Goal: Task Accomplishment & Management: Manage account settings

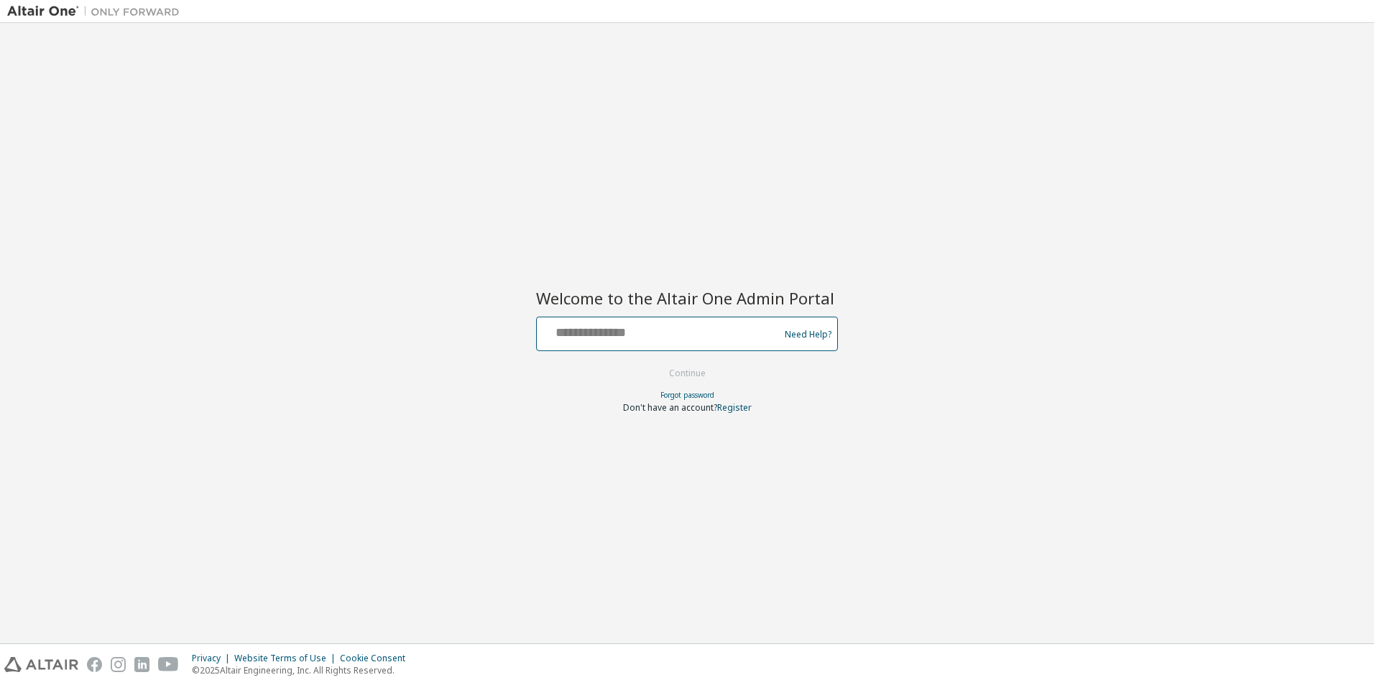
click at [611, 329] on input "text" at bounding box center [659, 330] width 235 height 21
type input "**********"
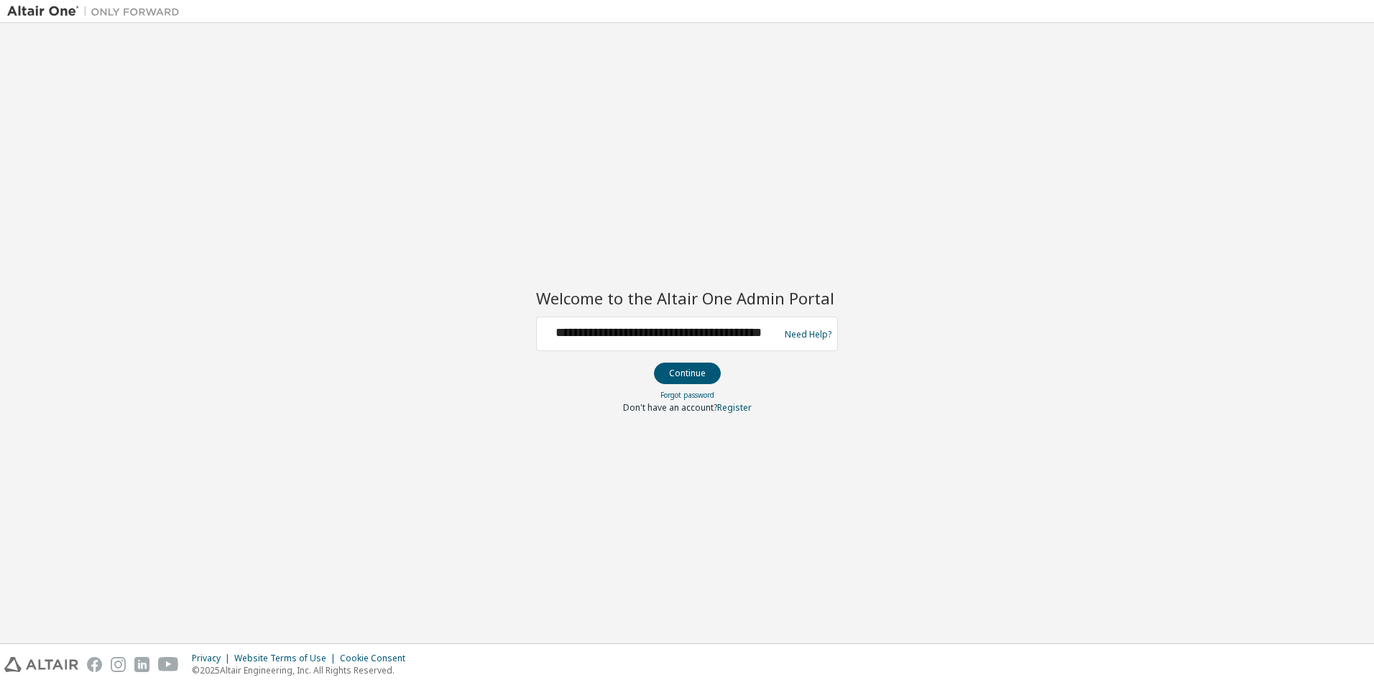
click at [632, 344] on div "**********" at bounding box center [659, 333] width 235 height 27
click at [641, 337] on input "**********" at bounding box center [659, 330] width 235 height 21
click at [693, 375] on button "Continue" at bounding box center [687, 374] width 67 height 22
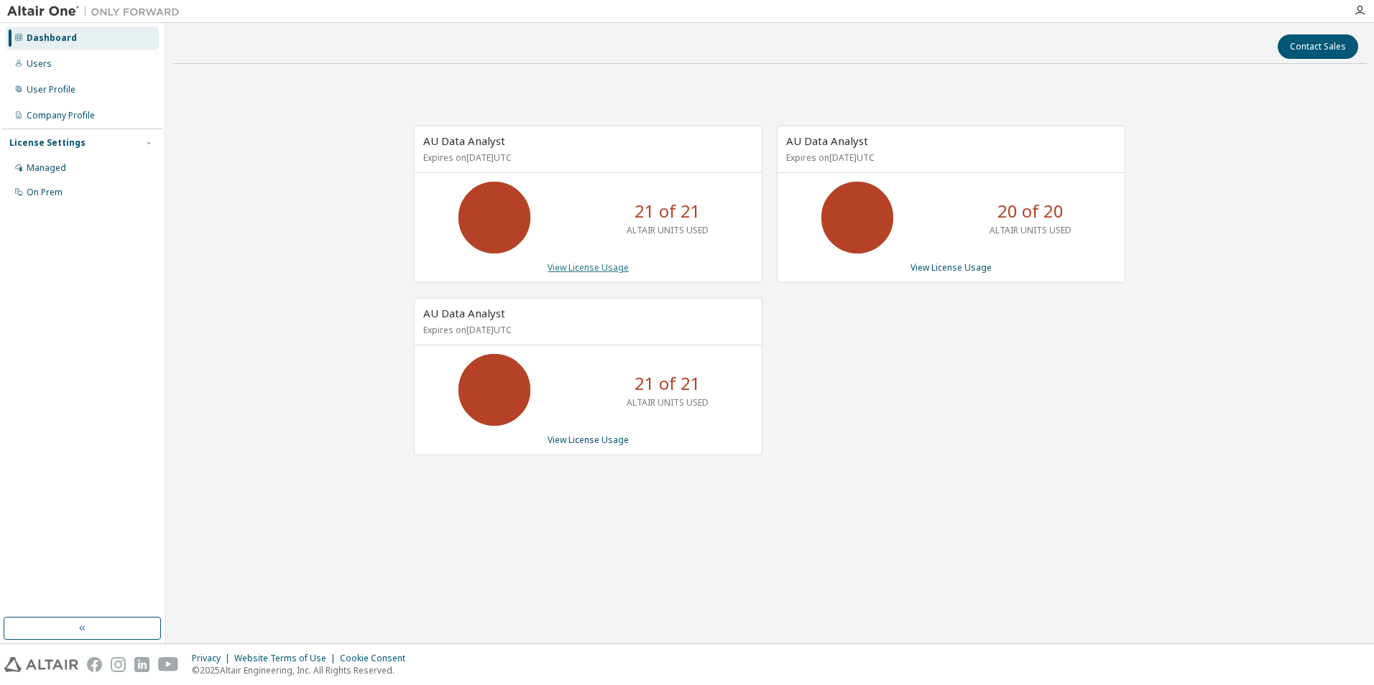
click at [625, 274] on link "View License Usage" at bounding box center [587, 268] width 81 height 12
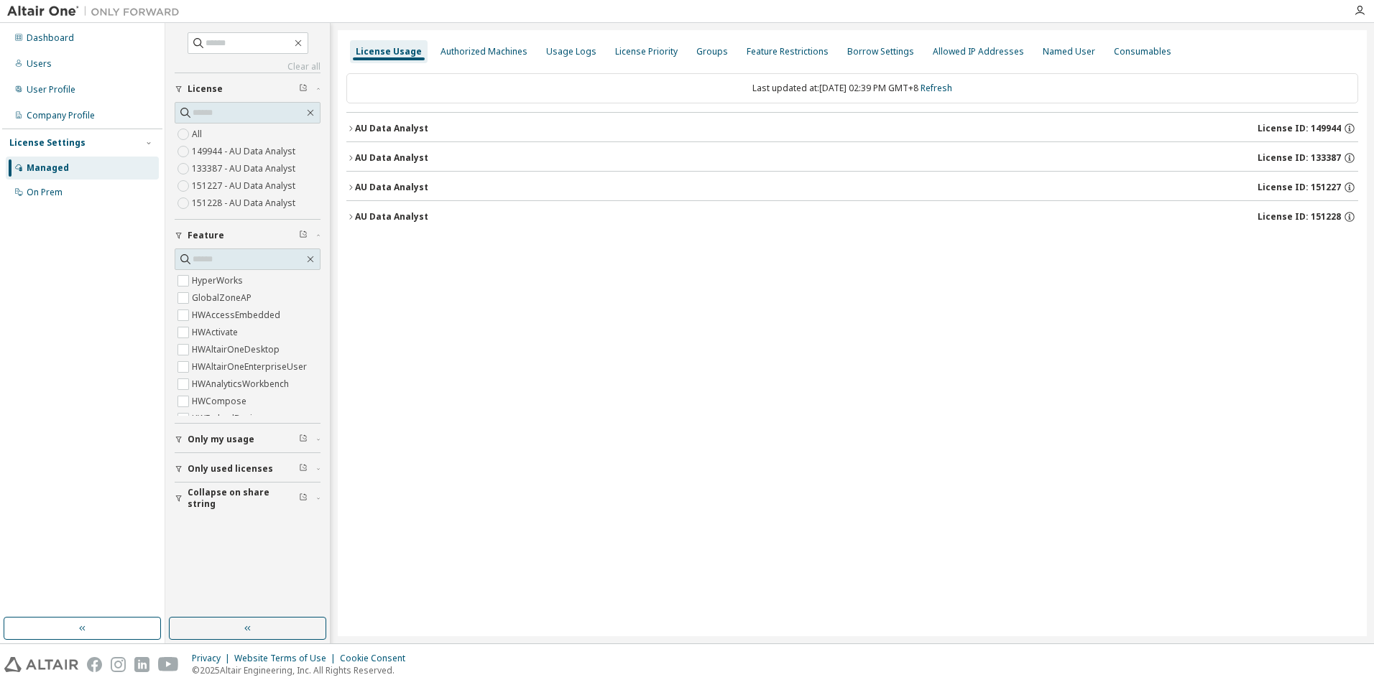
click at [356, 154] on div "AU Data Analyst" at bounding box center [391, 157] width 73 height 11
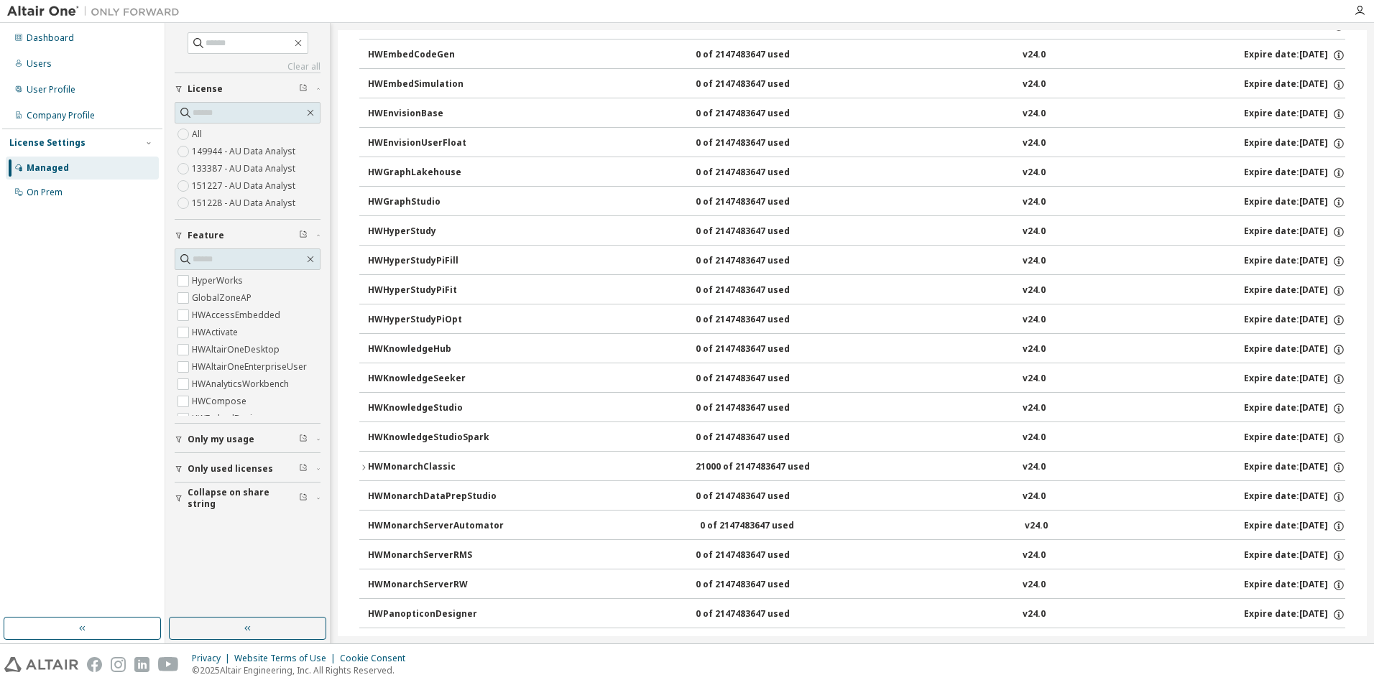
scroll to position [431, 0]
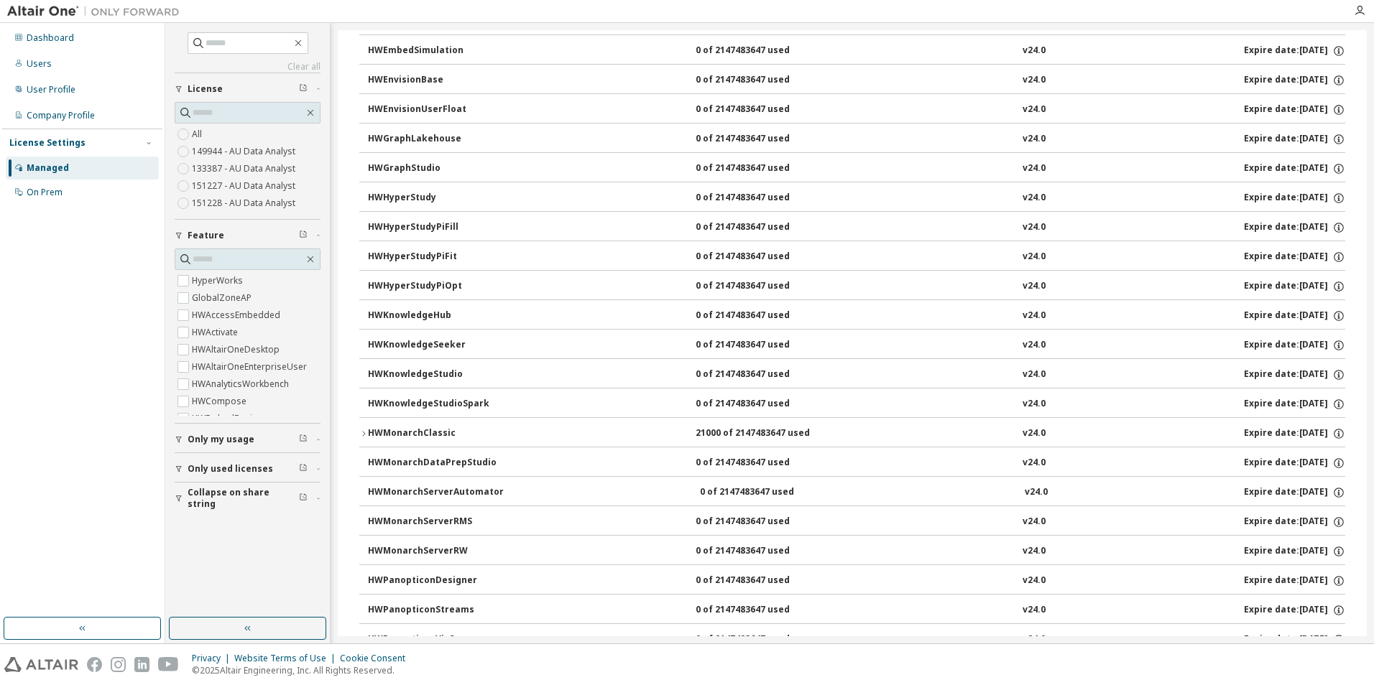
click at [417, 431] on div "HWMonarchClassic" at bounding box center [432, 434] width 129 height 13
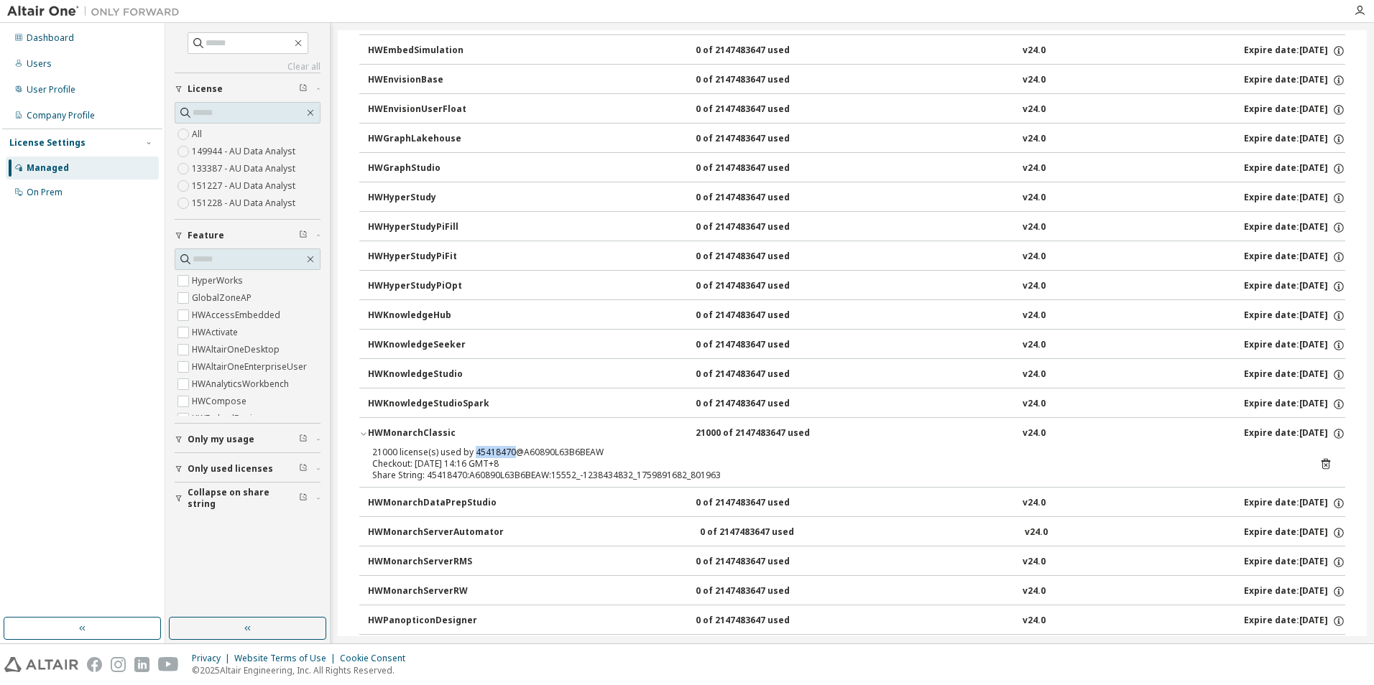
drag, startPoint x: 510, startPoint y: 454, endPoint x: 472, endPoint y: 448, distance: 38.5
click at [472, 448] on div "21000 license(s) used by 45418470@A60890L63B6BEAW" at bounding box center [834, 452] width 925 height 11
copy div "45418470"
click at [1323, 465] on icon at bounding box center [1325, 465] width 4 height 4
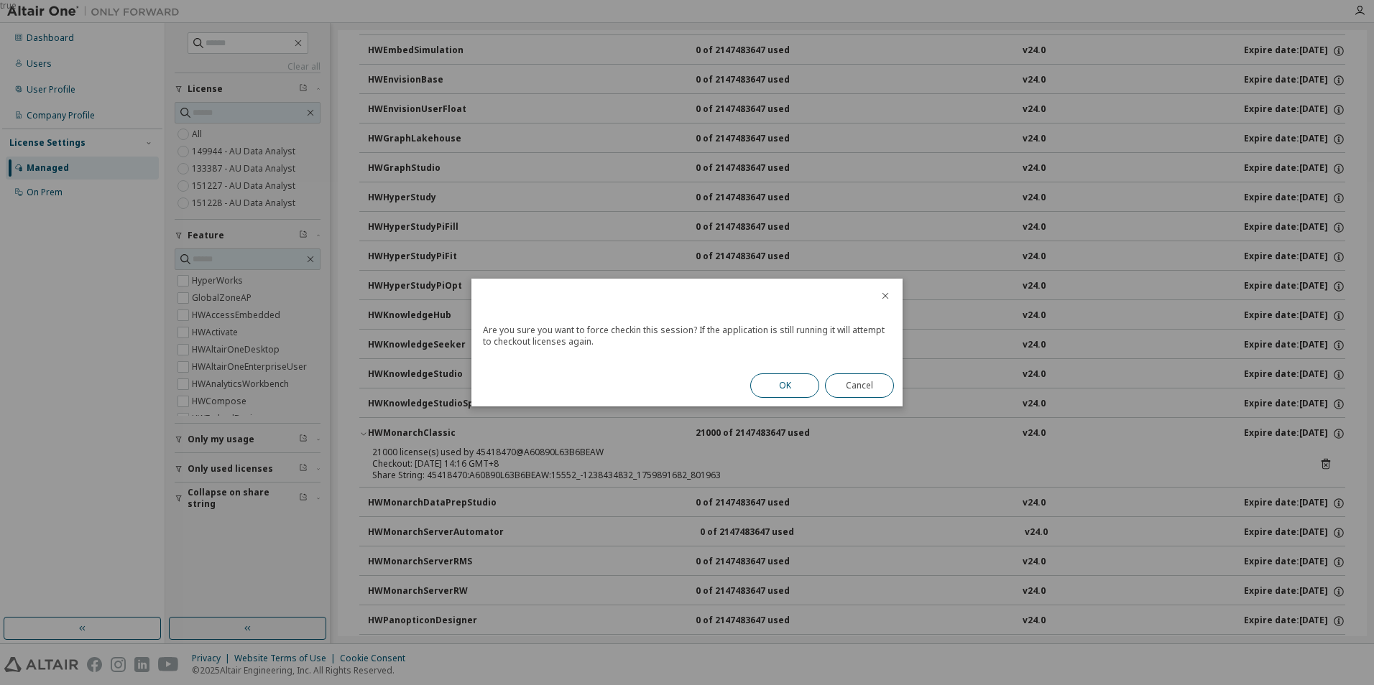
click at [782, 387] on button "OK" at bounding box center [784, 386] width 69 height 24
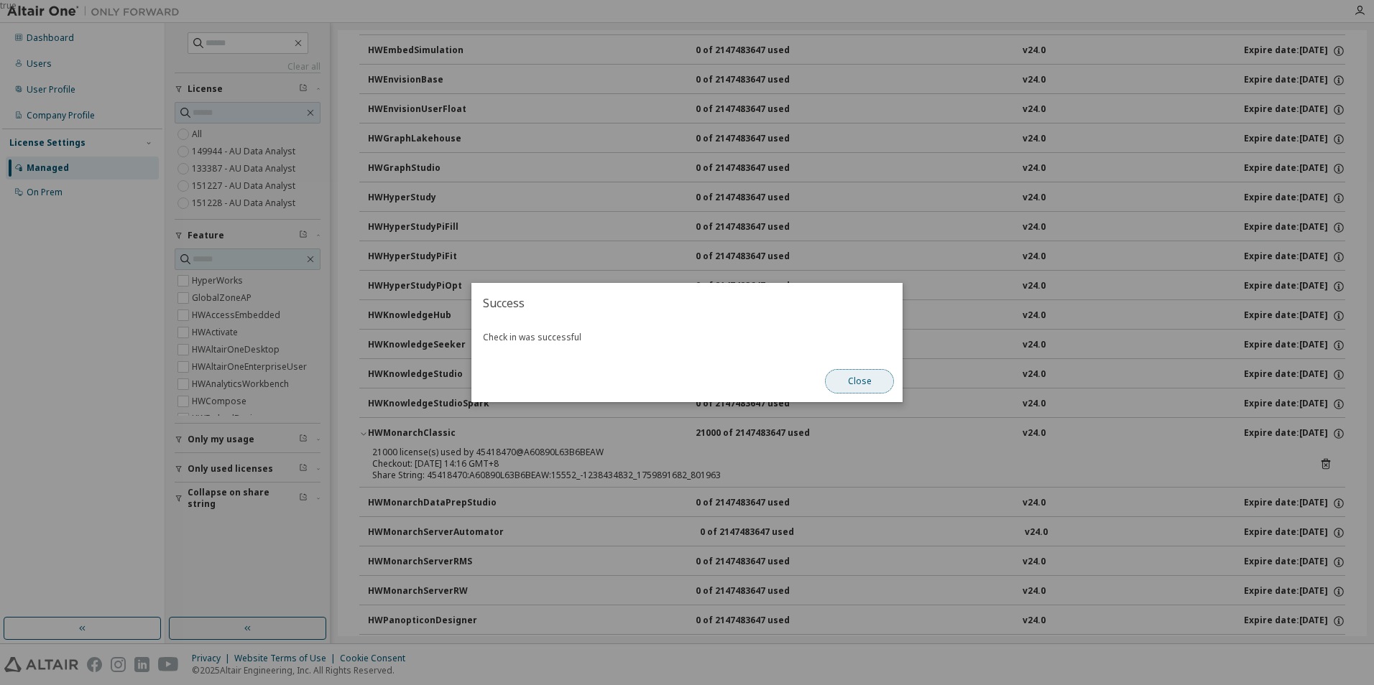
click at [873, 390] on button "Close" at bounding box center [859, 381] width 69 height 24
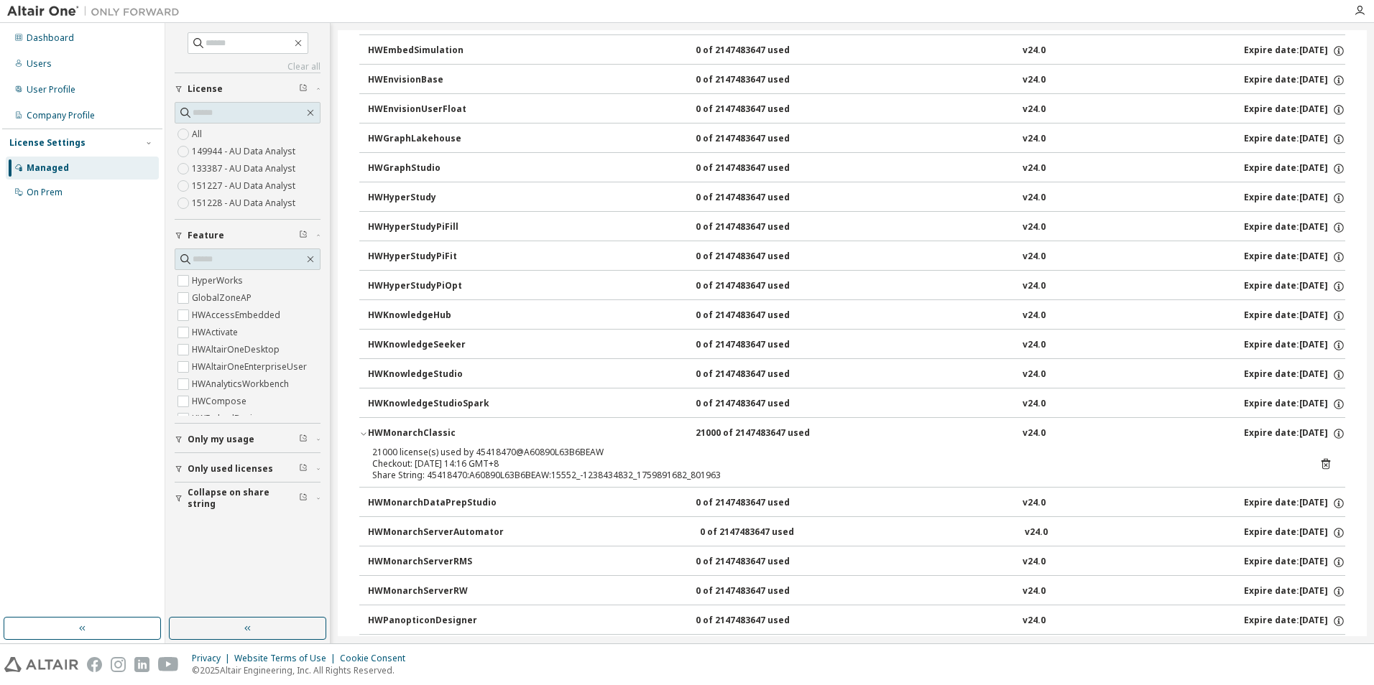
click at [1321, 466] on icon at bounding box center [1325, 464] width 9 height 11
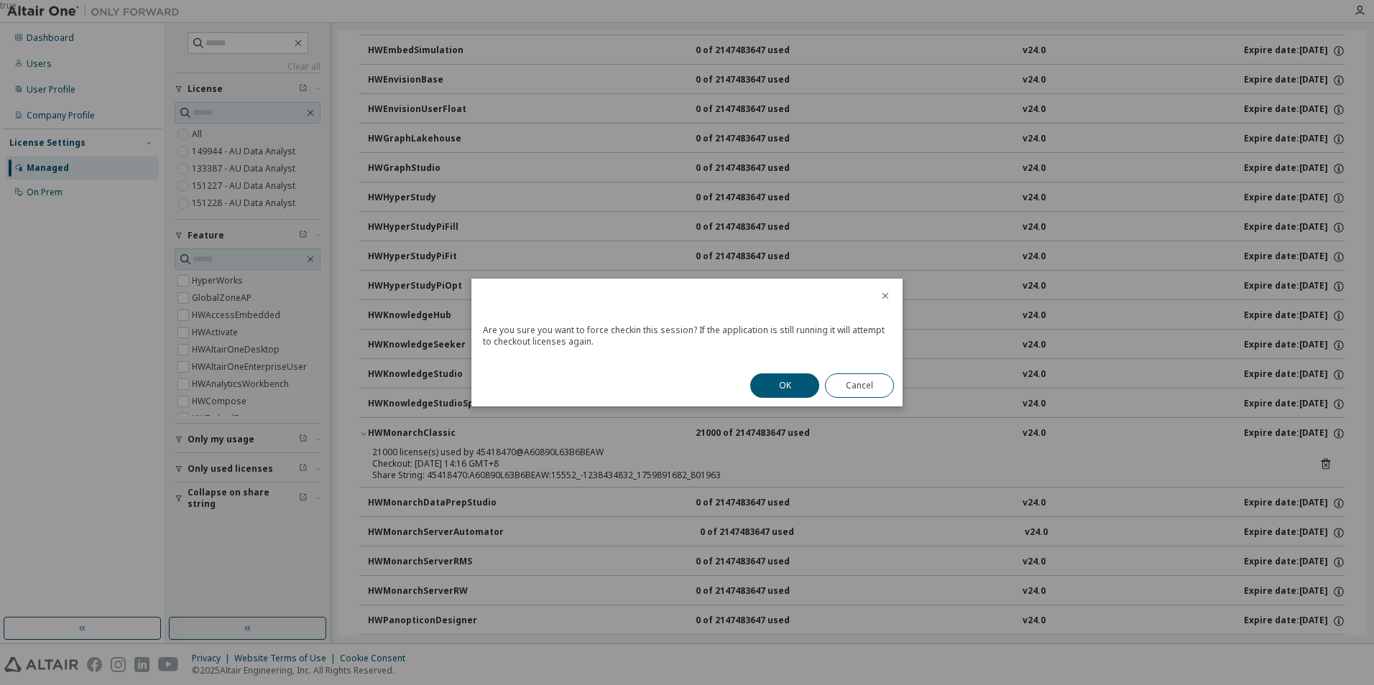
click at [789, 388] on button "OK" at bounding box center [784, 386] width 69 height 24
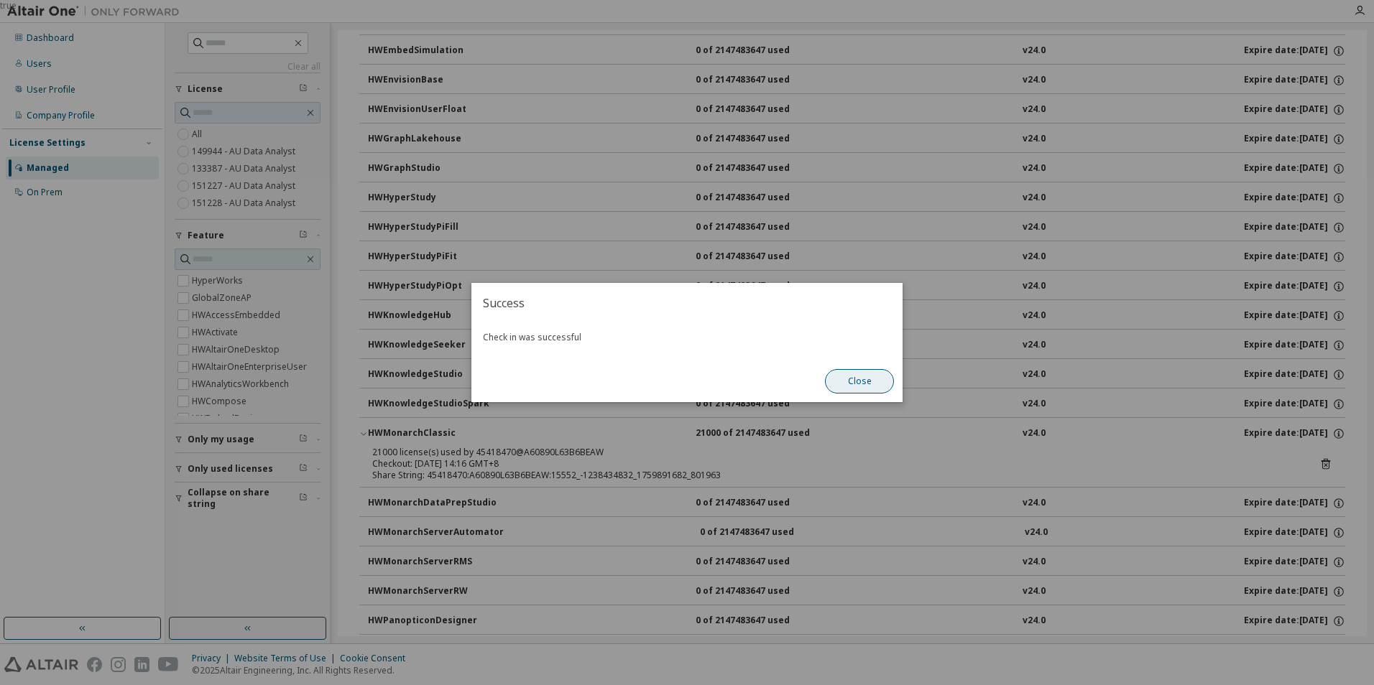
click at [877, 379] on button "Close" at bounding box center [859, 381] width 69 height 24
